Goal: Browse casually

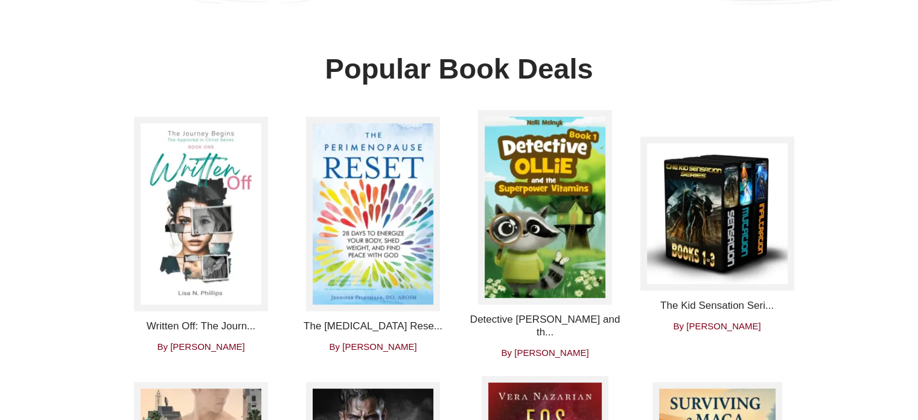
scroll to position [362, 0]
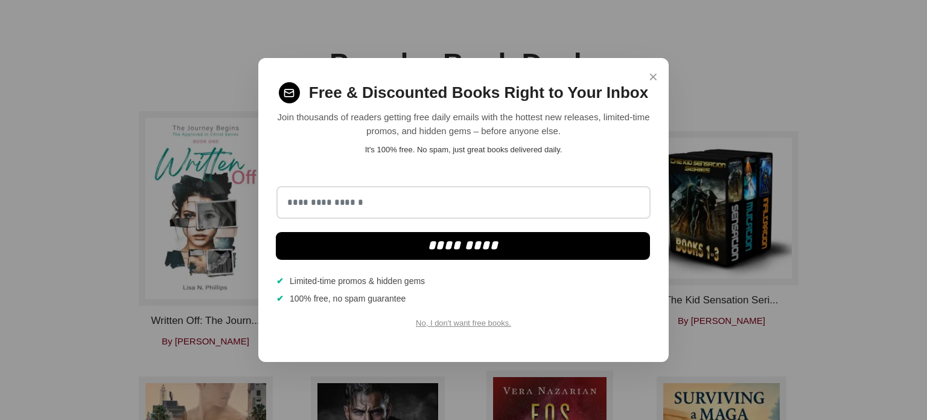
click at [652, 76] on span "×" at bounding box center [653, 77] width 9 height 24
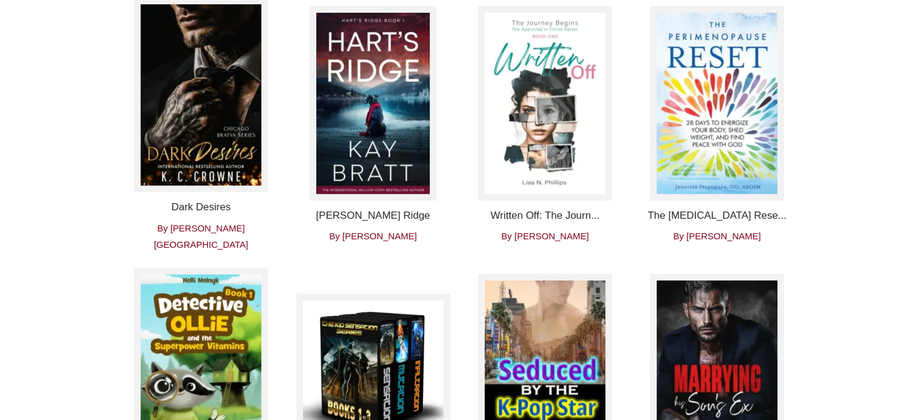
scroll to position [483, 0]
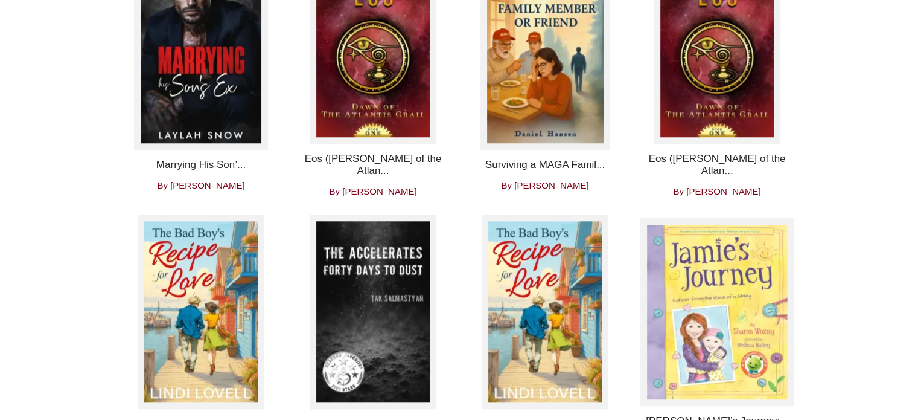
scroll to position [1085, 0]
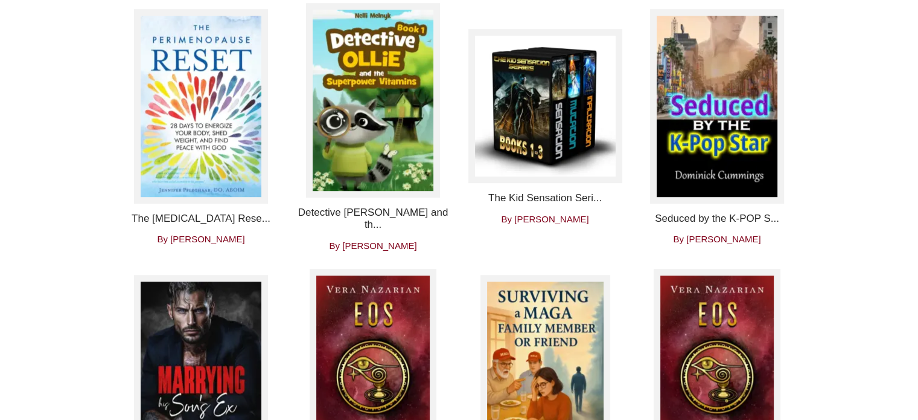
scroll to position [718, 0]
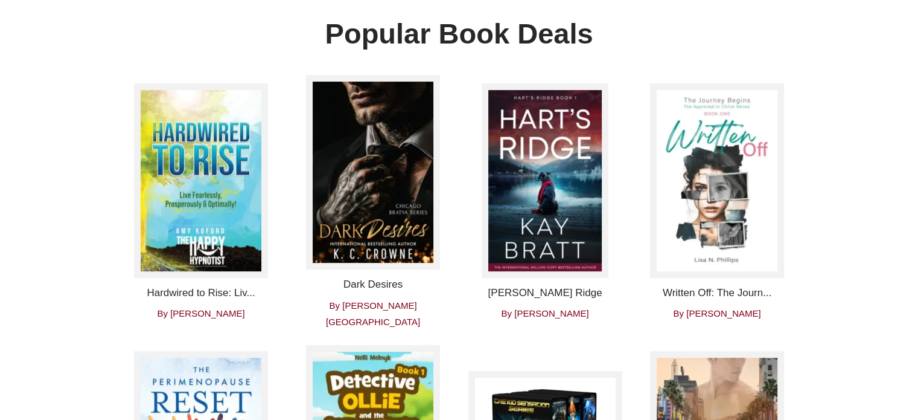
scroll to position [543, 0]
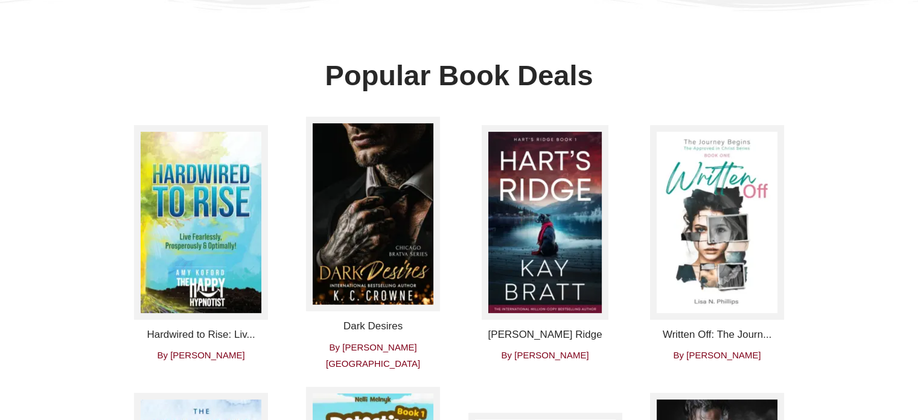
scroll to position [419, 0]
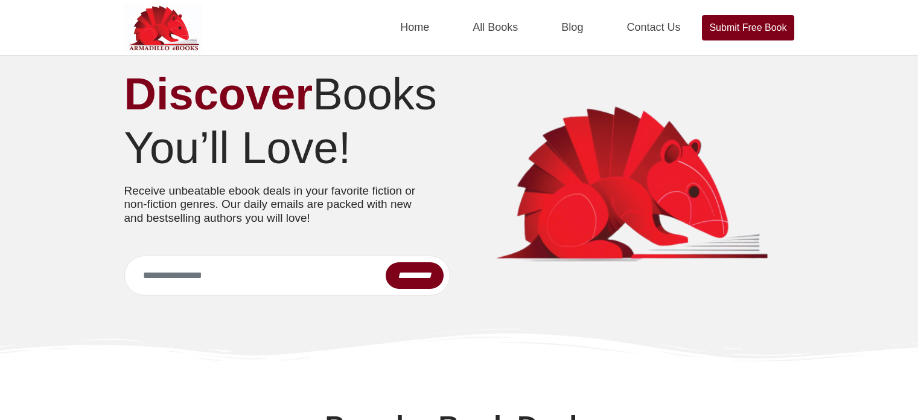
scroll to position [418, 0]
